Goal: Check status: Check status

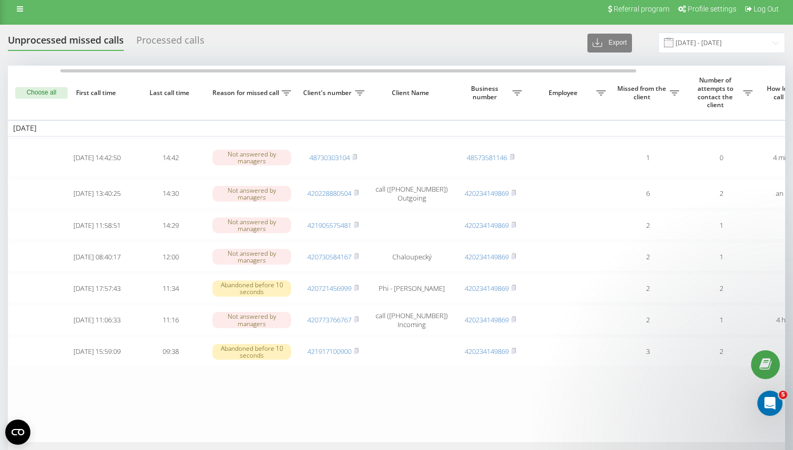
scroll to position [0, 30]
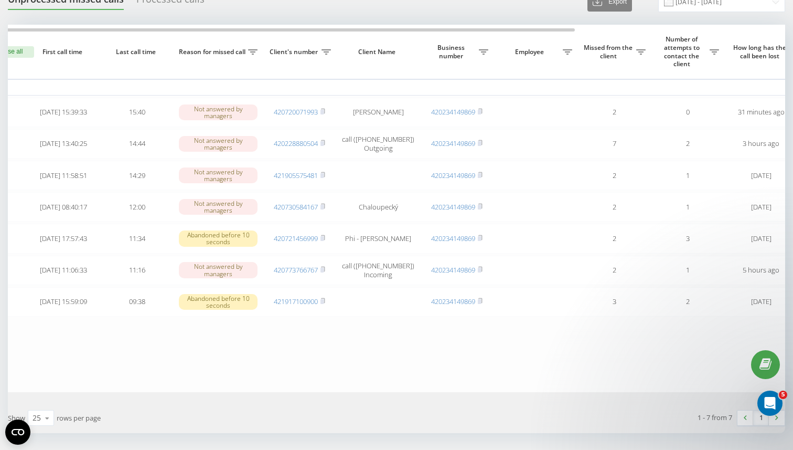
scroll to position [47, 0]
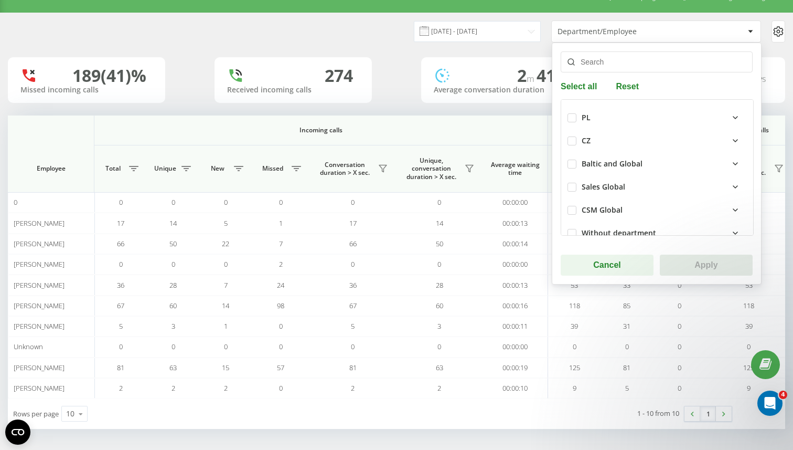
scroll to position [0, 686]
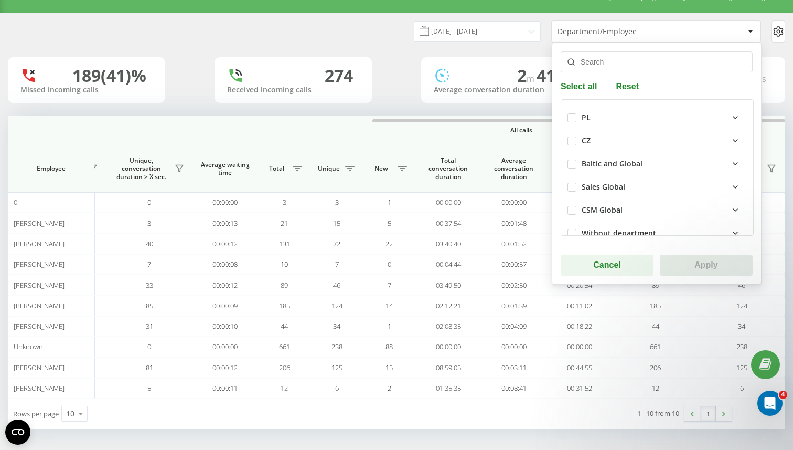
click at [582, 143] on div "CZ" at bounding box center [586, 140] width 9 height 9
click at [568, 136] on label at bounding box center [572, 136] width 9 height 0
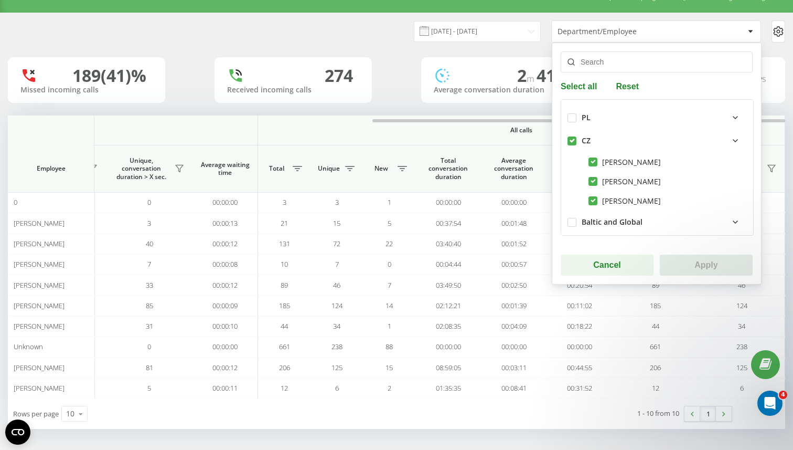
checkbox input "true"
click at [678, 268] on button "Apply" at bounding box center [706, 264] width 93 height 21
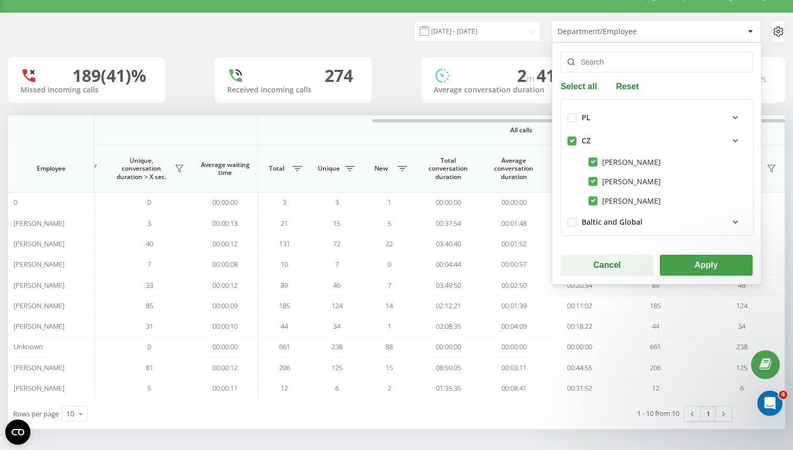
scroll to position [0, 0]
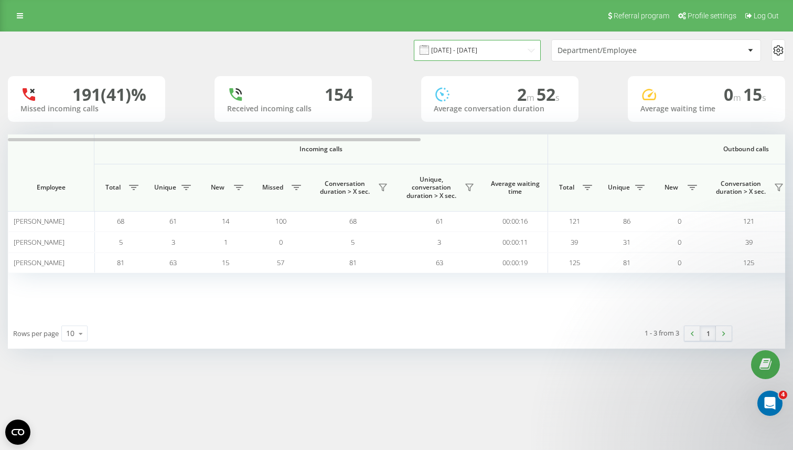
click at [498, 51] on input "01.09.2025 - 30.09.2025" at bounding box center [477, 50] width 127 height 20
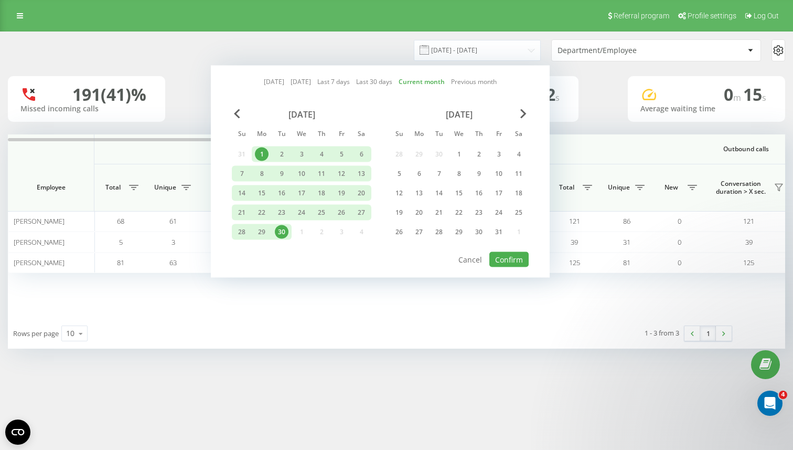
click at [362, 291] on div "Incoming calls Outbound calls All calls Employee Total Unique New Missed Conver…" at bounding box center [397, 226] width 778 height 184
